Goal: Task Accomplishment & Management: Complete application form

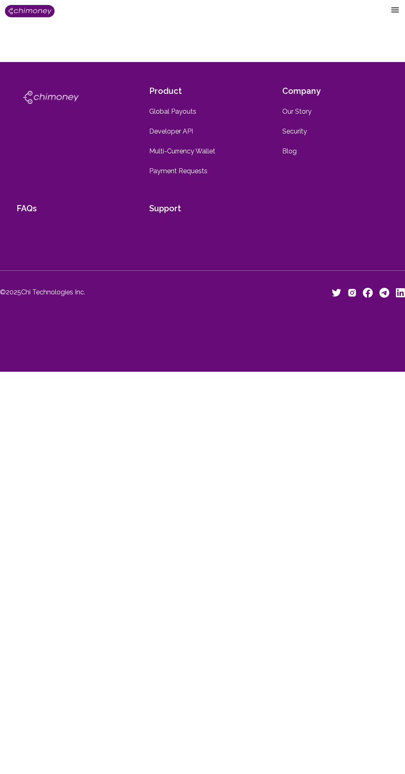
click at [34, 13] on img at bounding box center [30, 11] width 50 height 12
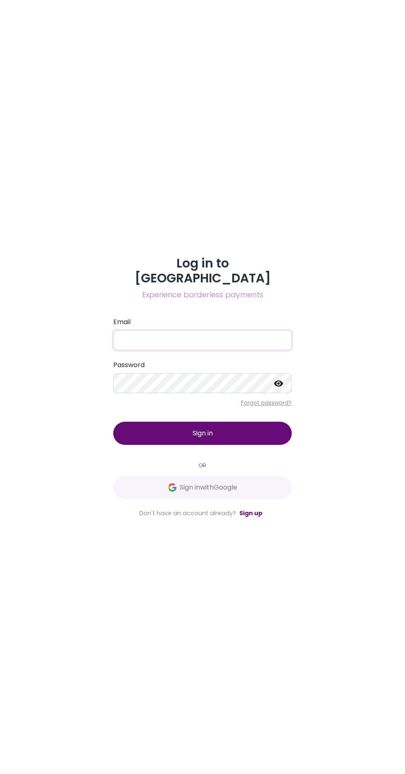
scroll to position [63, 0]
type input "[EMAIL_ADDRESS][DOMAIN_NAME]"
click at [200, 398] on p "Forgot password?" at bounding box center [202, 402] width 179 height 8
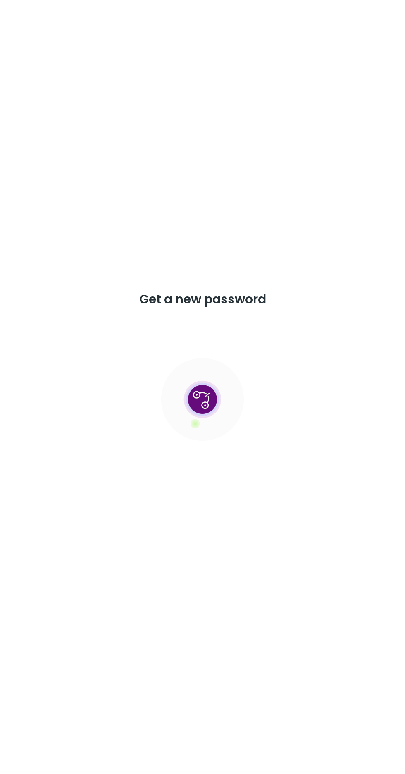
click at [197, 346] on div "Get a new password" at bounding box center [202, 387] width 198 height 190
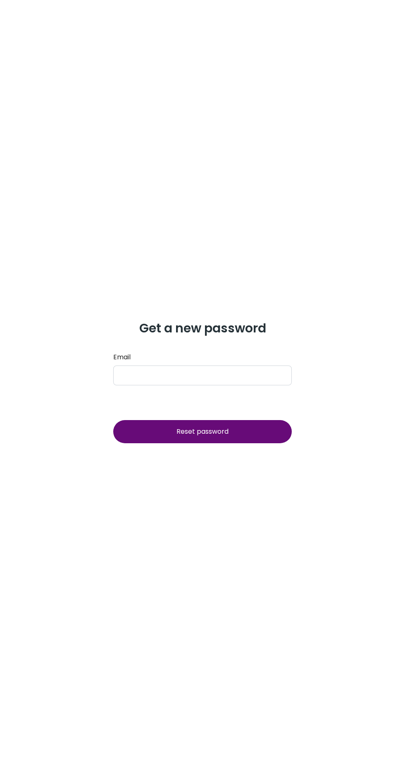
scroll to position [63, 0]
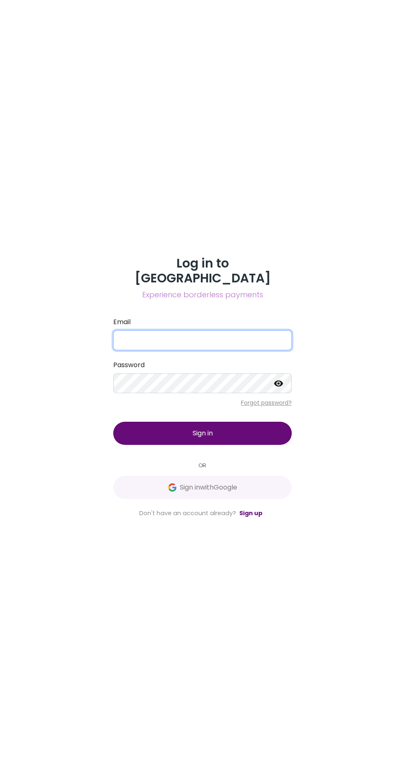
click at [236, 350] on input "Email" at bounding box center [202, 340] width 179 height 20
type input "[EMAIL_ADDRESS][DOMAIN_NAME]"
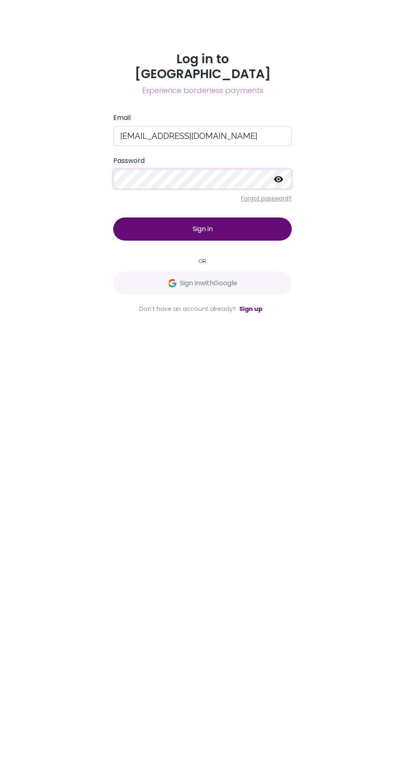
click at [279, 387] on icon at bounding box center [278, 383] width 9 height 6
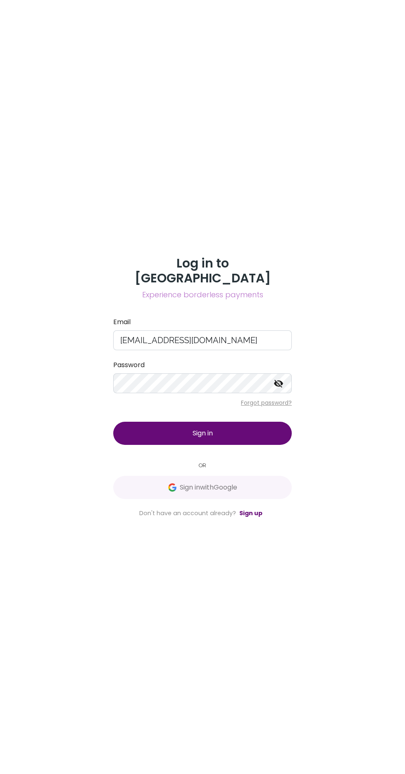
click at [244, 445] on button "Sign in" at bounding box center [202, 433] width 179 height 23
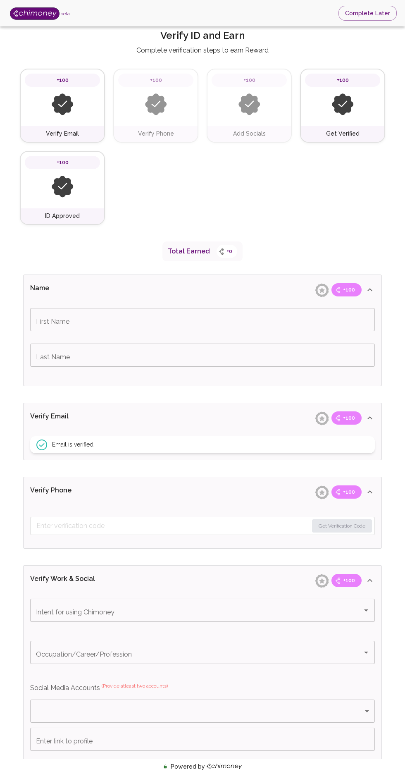
type input "Siegou"
type input "[PERSON_NAME]"
type input "API: Integrate Payments"
type input "Payments"
type input "Facebook"
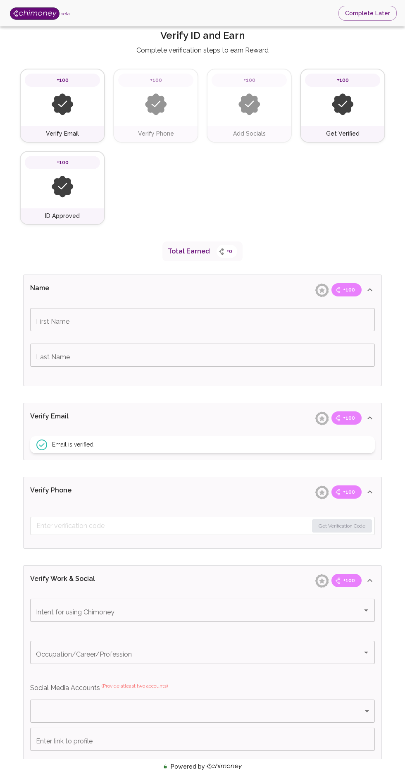
type input "[URL][DOMAIN_NAME]"
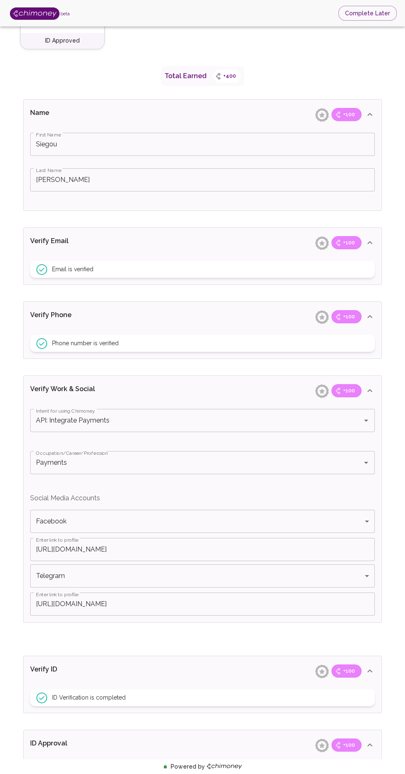
scroll to position [208, 0]
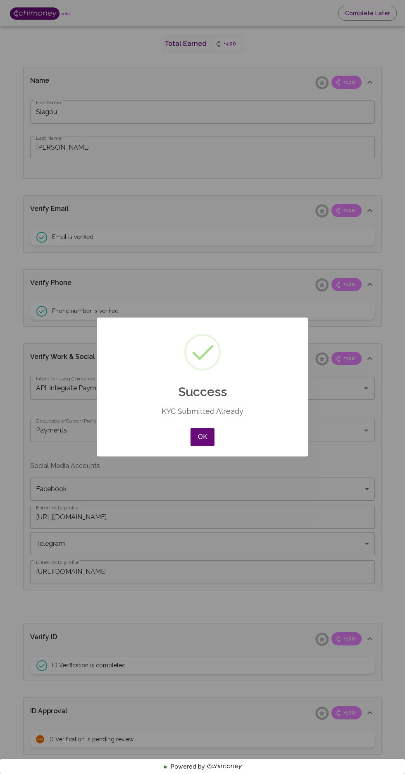
click at [203, 446] on button "OK" at bounding box center [203, 437] width 24 height 18
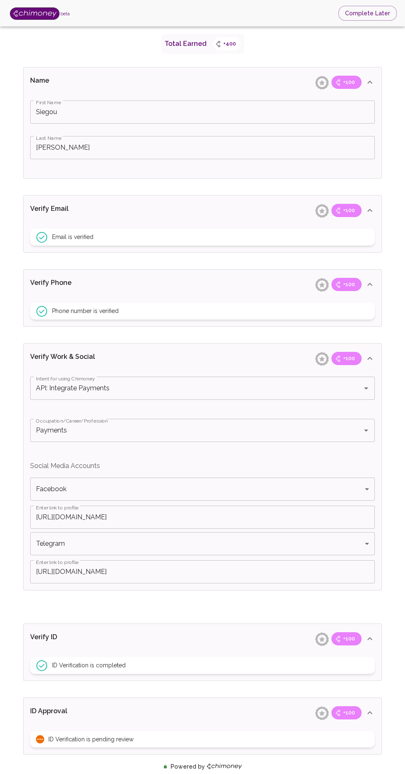
click at [296, 89] on div "Verify Work & Social +100" at bounding box center [197, 82] width 335 height 13
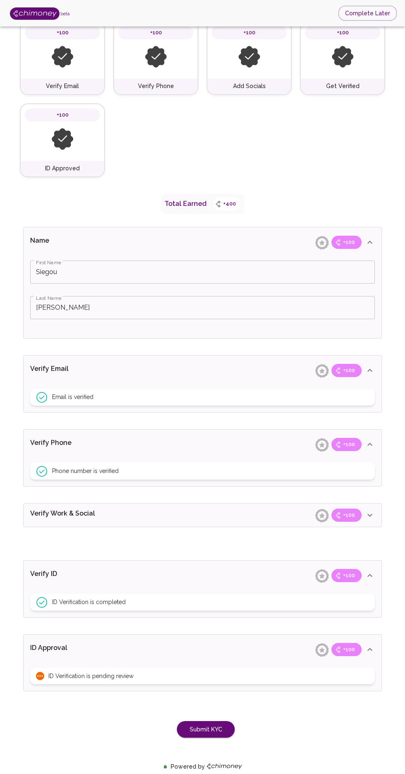
scroll to position [0, 0]
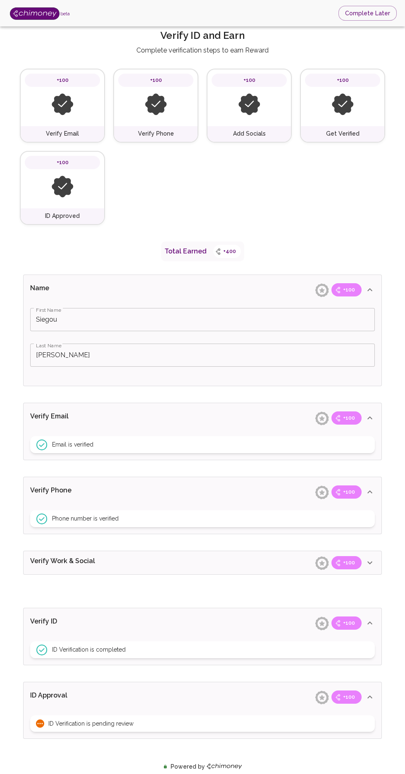
click at [369, 14] on button "Complete Later" at bounding box center [368, 13] width 58 height 15
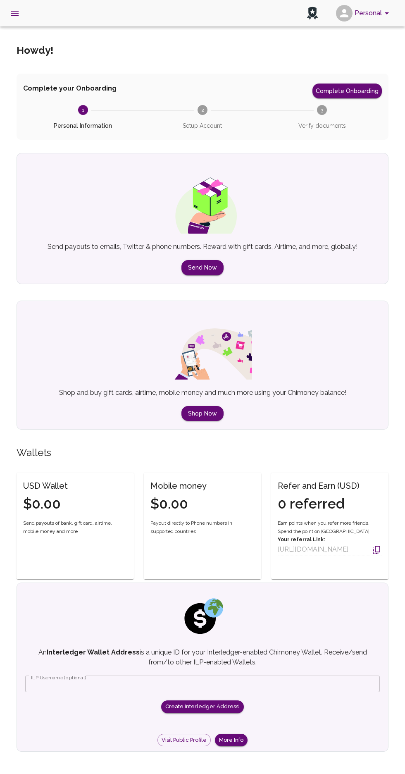
click at [353, 89] on button "Complete Onboarding" at bounding box center [347, 91] width 69 height 15
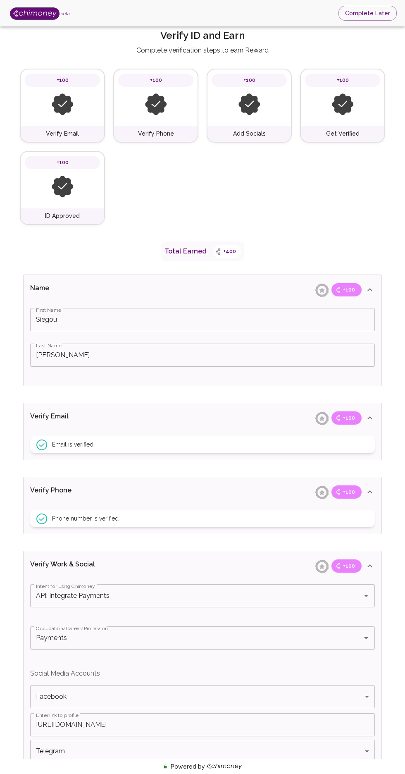
click at [367, 13] on button "Complete Later" at bounding box center [368, 13] width 58 height 15
